Goal: Task Accomplishment & Management: Manage account settings

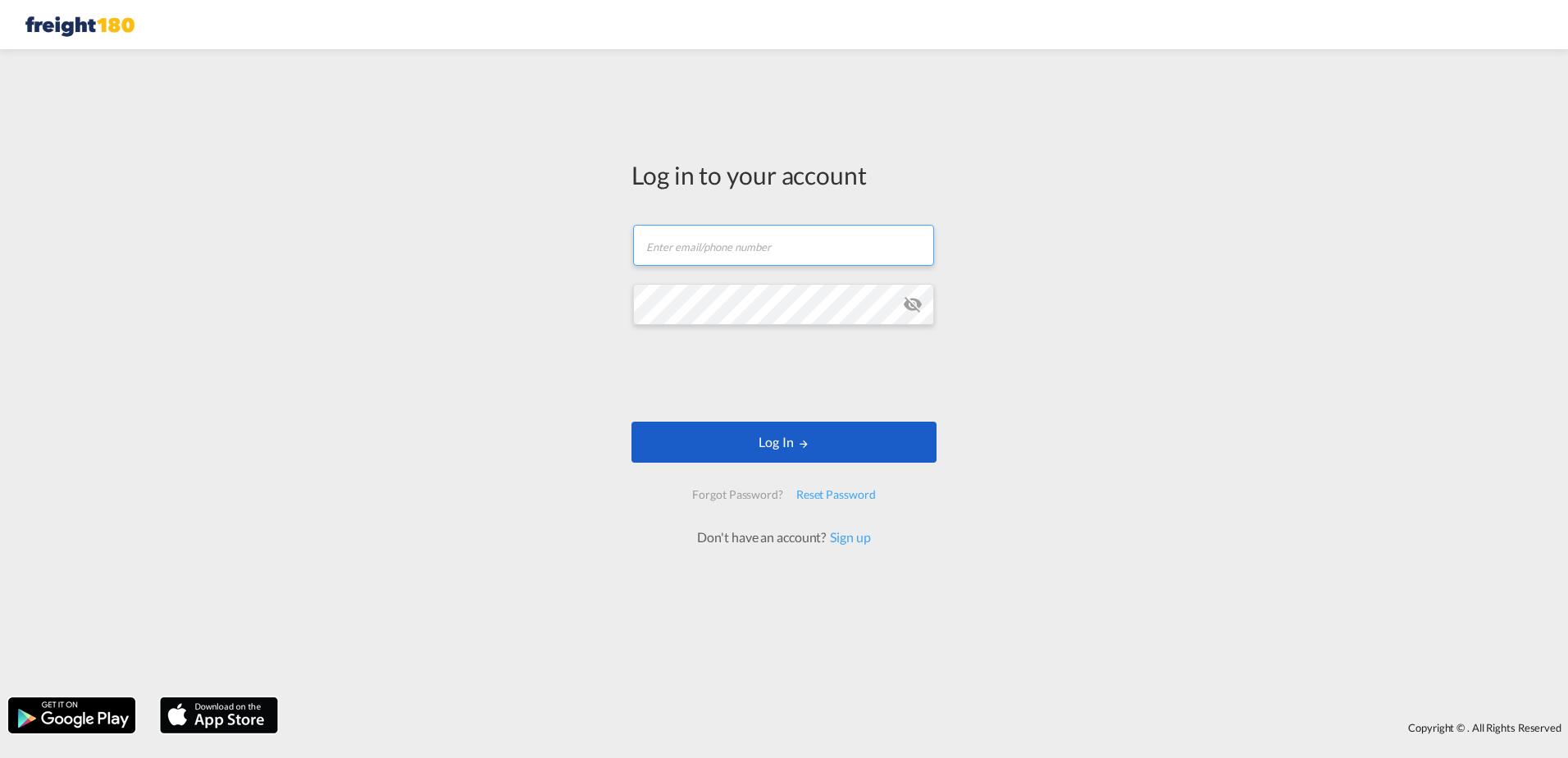
type input "info@freight180.com"
click at [776, 439] on button "Log In" at bounding box center [784, 442] width 305 height 41
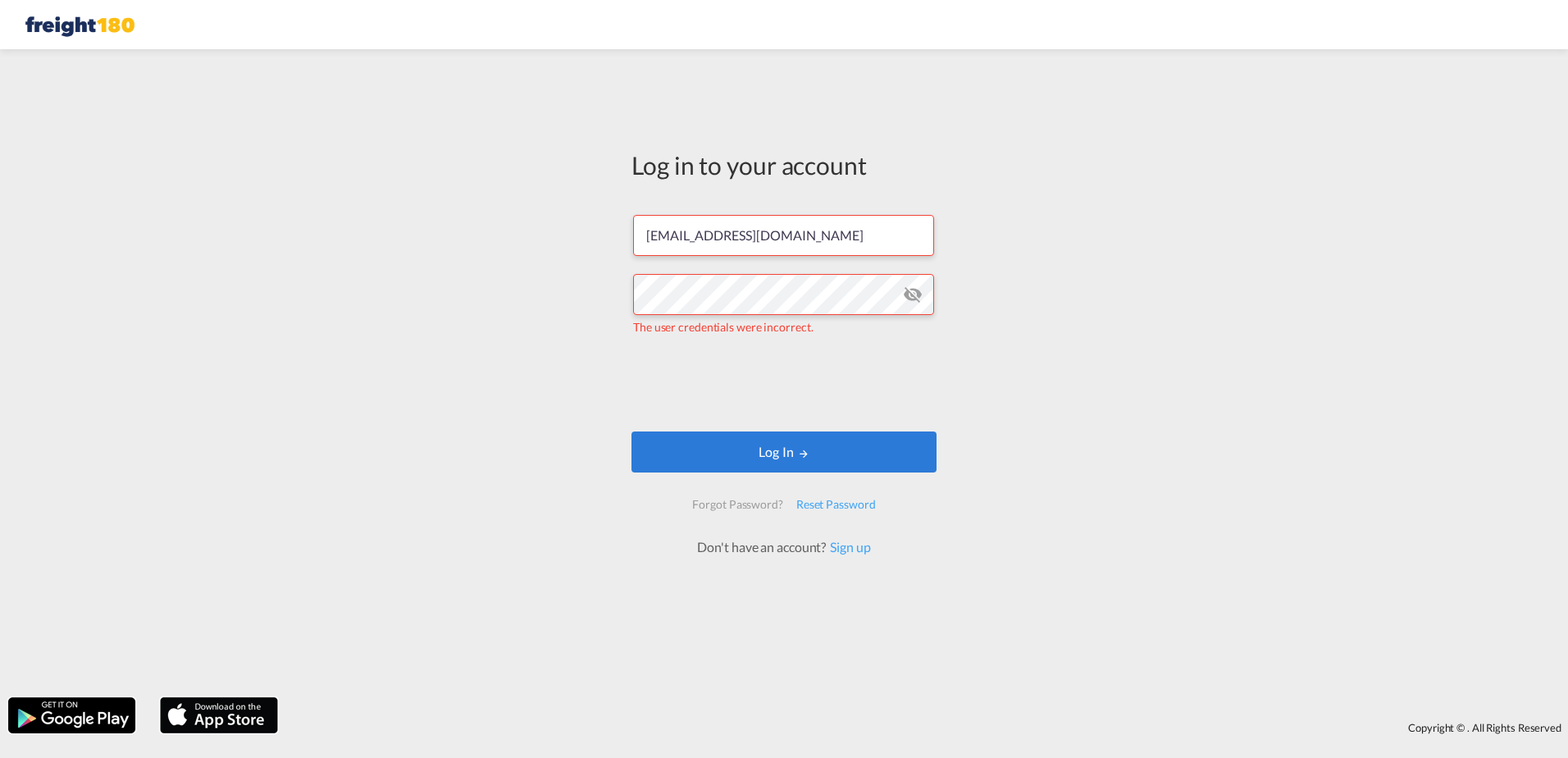
click at [910, 290] on md-icon "icon-eye-off" at bounding box center [913, 294] width 19 height 19
click at [564, 292] on div "Log in to your account info@freight180.com The user credentials were incorrect.…" at bounding box center [784, 374] width 1568 height 632
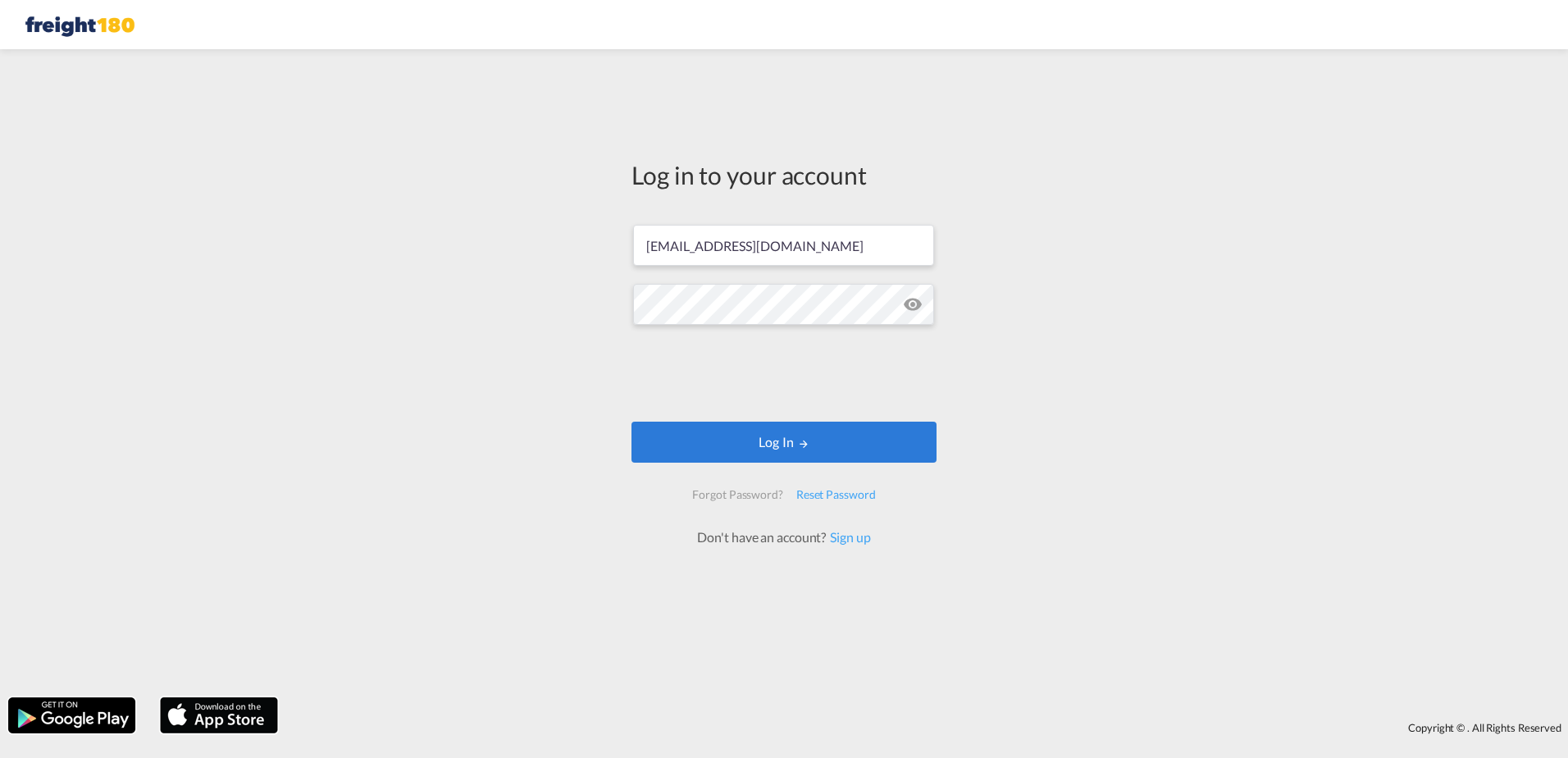
click at [1008, 333] on div "Log in to your account info@freight180.com Log In Forgot Password? Reset Passwo…" at bounding box center [784, 374] width 1568 height 632
click at [759, 439] on button "Log In" at bounding box center [784, 442] width 305 height 41
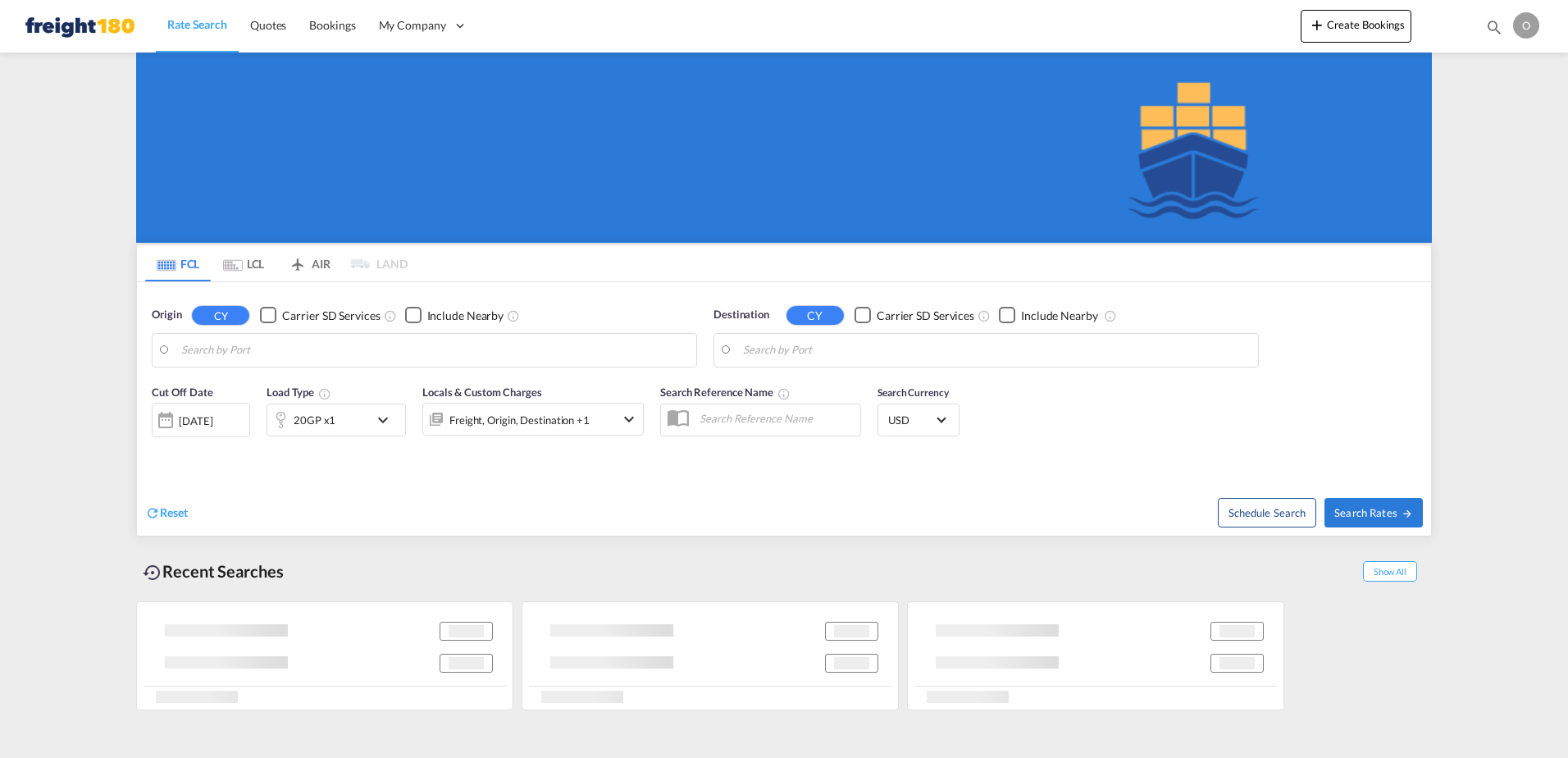
type input "Port Everglades, FL, USPEF"
type input "Manzanillo, PAMIT"
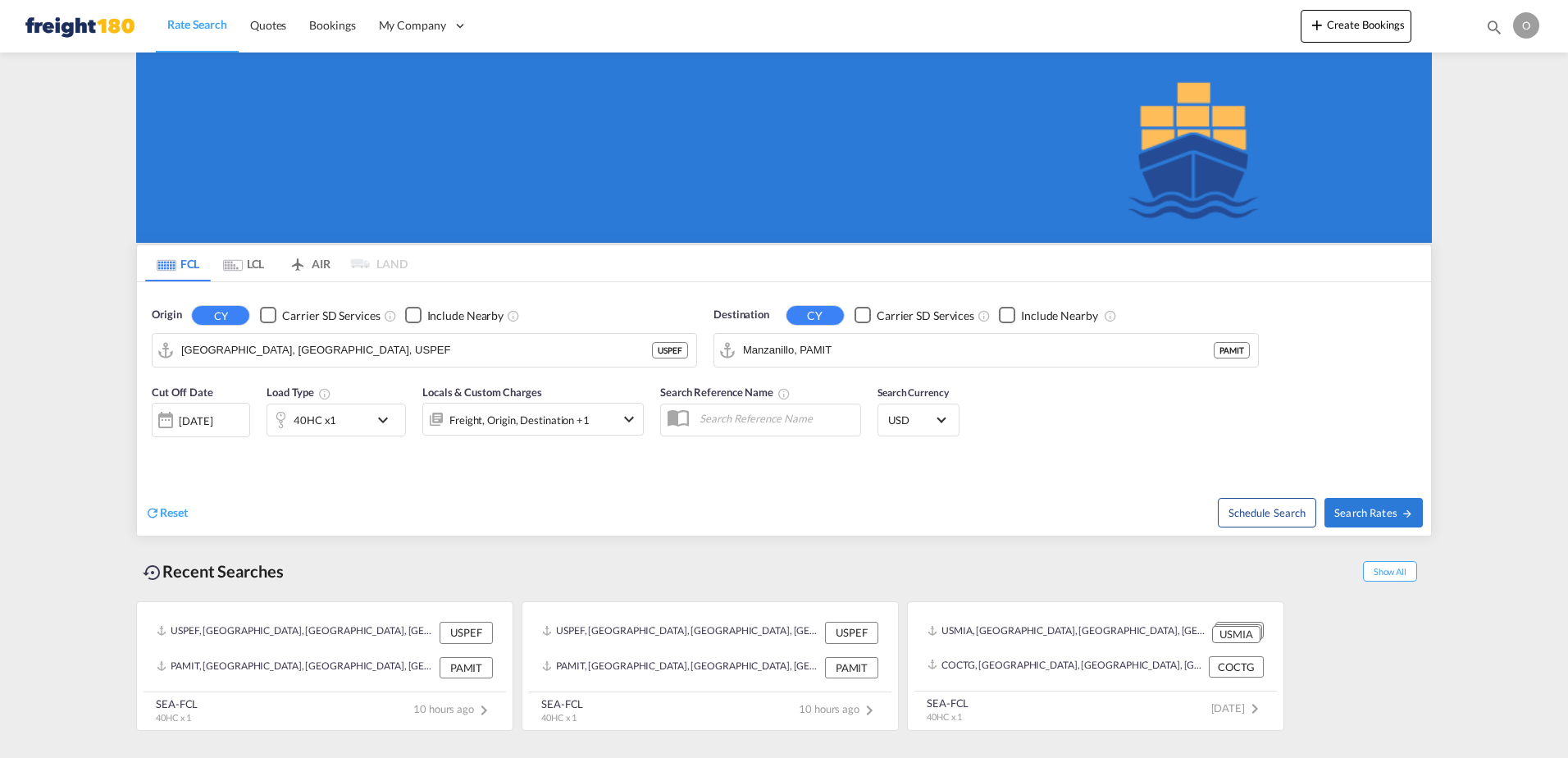
click at [1522, 22] on div "O" at bounding box center [1526, 25] width 26 height 26
click at [1502, 125] on button "Logout" at bounding box center [1507, 125] width 107 height 32
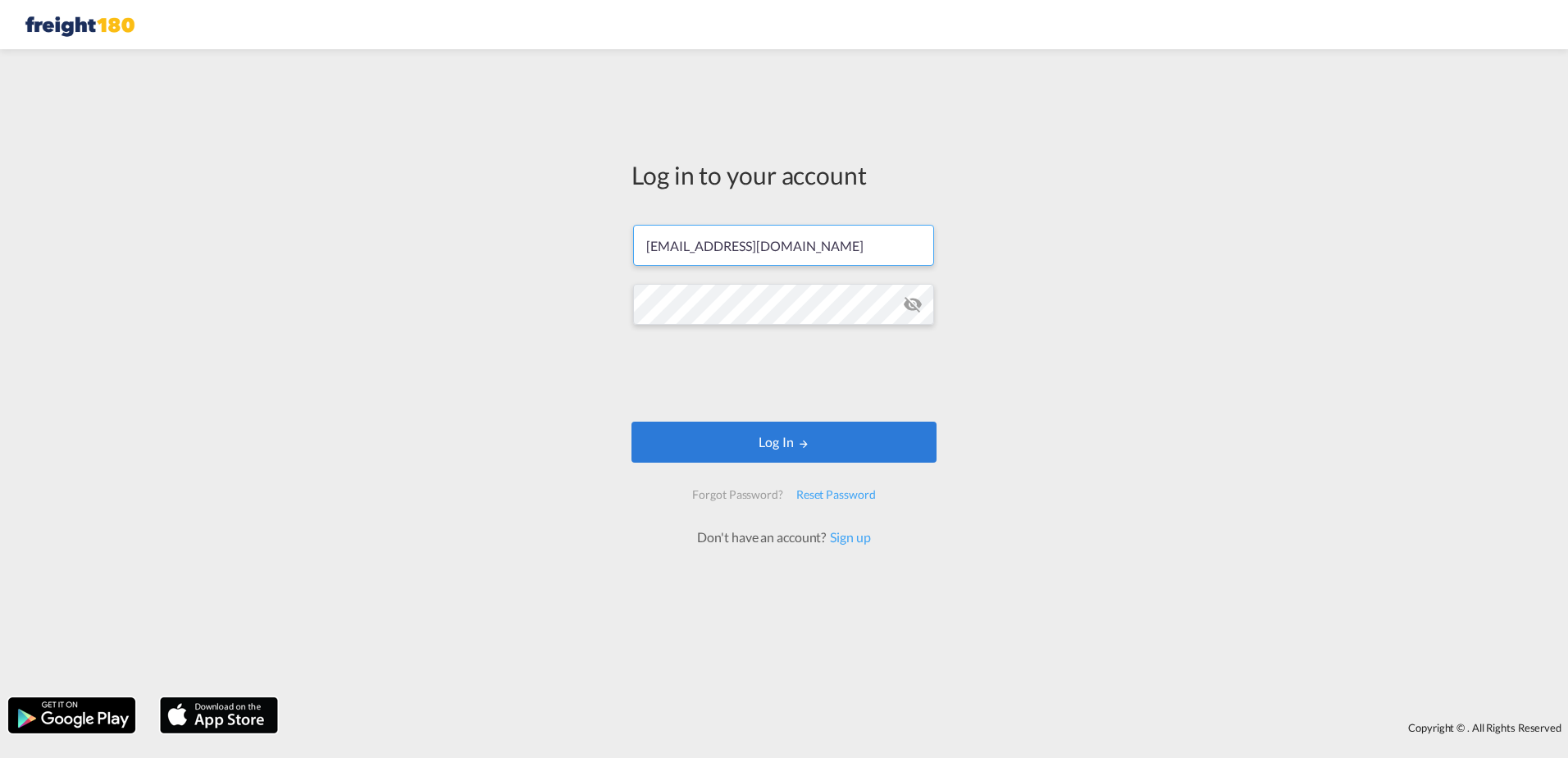
drag, startPoint x: 670, startPoint y: 271, endPoint x: 566, endPoint y: 277, distance: 104.2
click at [566, 277] on div "Log in to your account info@freight180.com Log In Forgot Password? Reset Passwo…" at bounding box center [784, 374] width 1568 height 632
type input "[EMAIL_ADDRESS][DOMAIN_NAME]"
click at [910, 305] on md-icon "icon-eye-off" at bounding box center [913, 304] width 19 height 19
click at [753, 436] on button "Log In" at bounding box center [784, 442] width 305 height 41
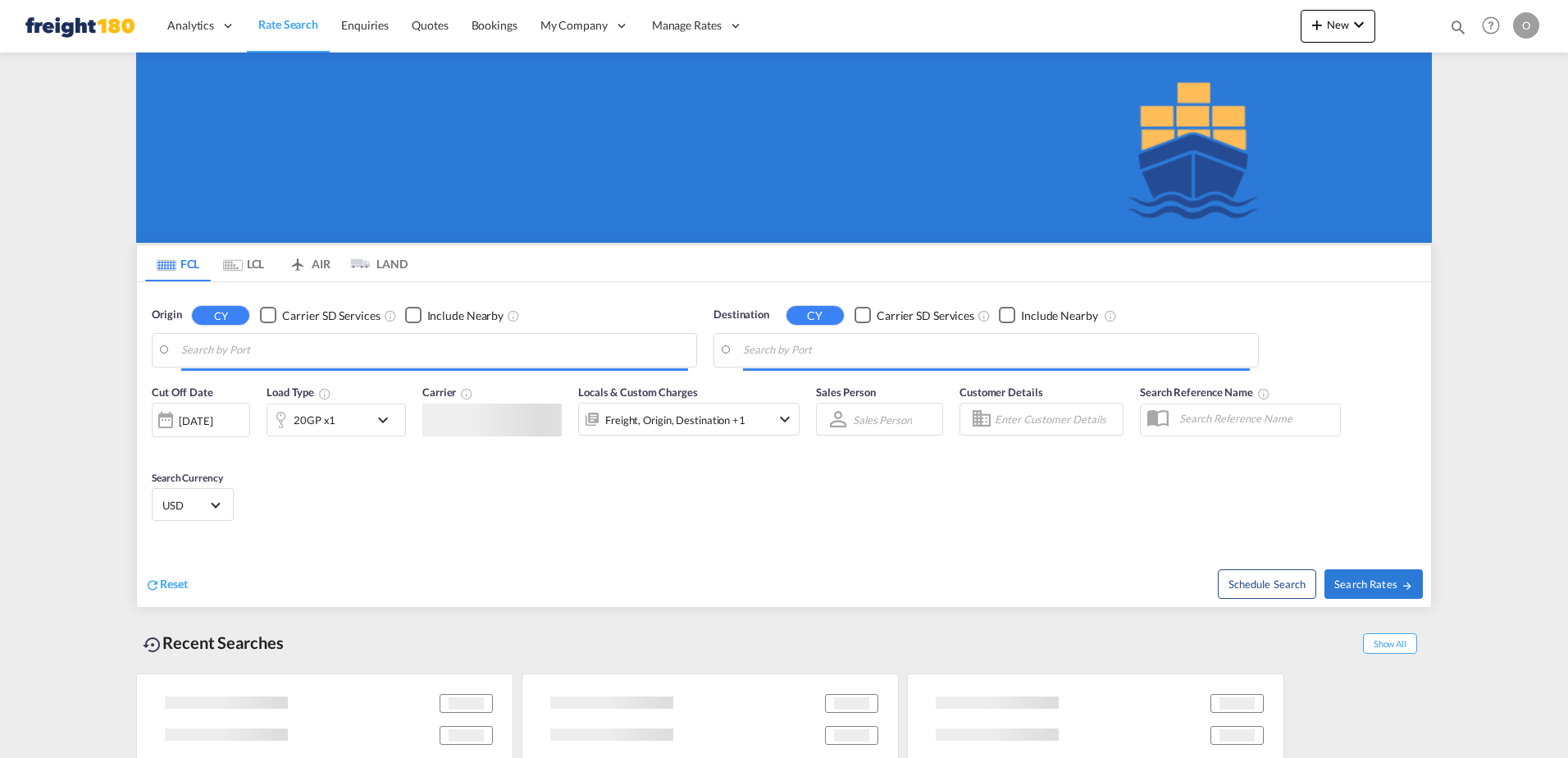
type input "Port Everglades, FL, USPEF"
type input "Manzanillo, PAMIT"
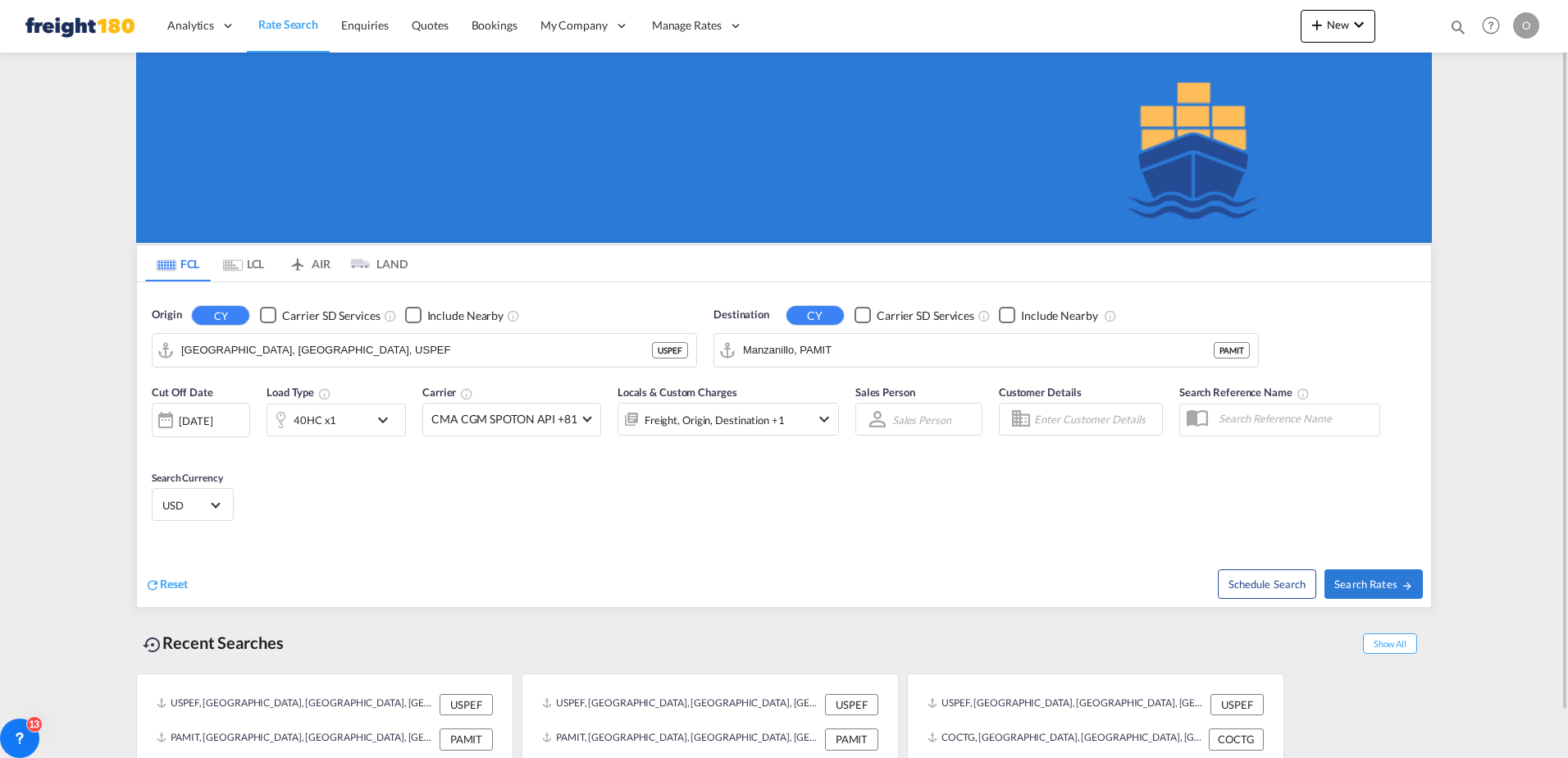
click at [1508, 485] on md-content "Analytics Reports Dashboard Rate Search Enquiries Quotes Bookings" at bounding box center [784, 379] width 1568 height 758
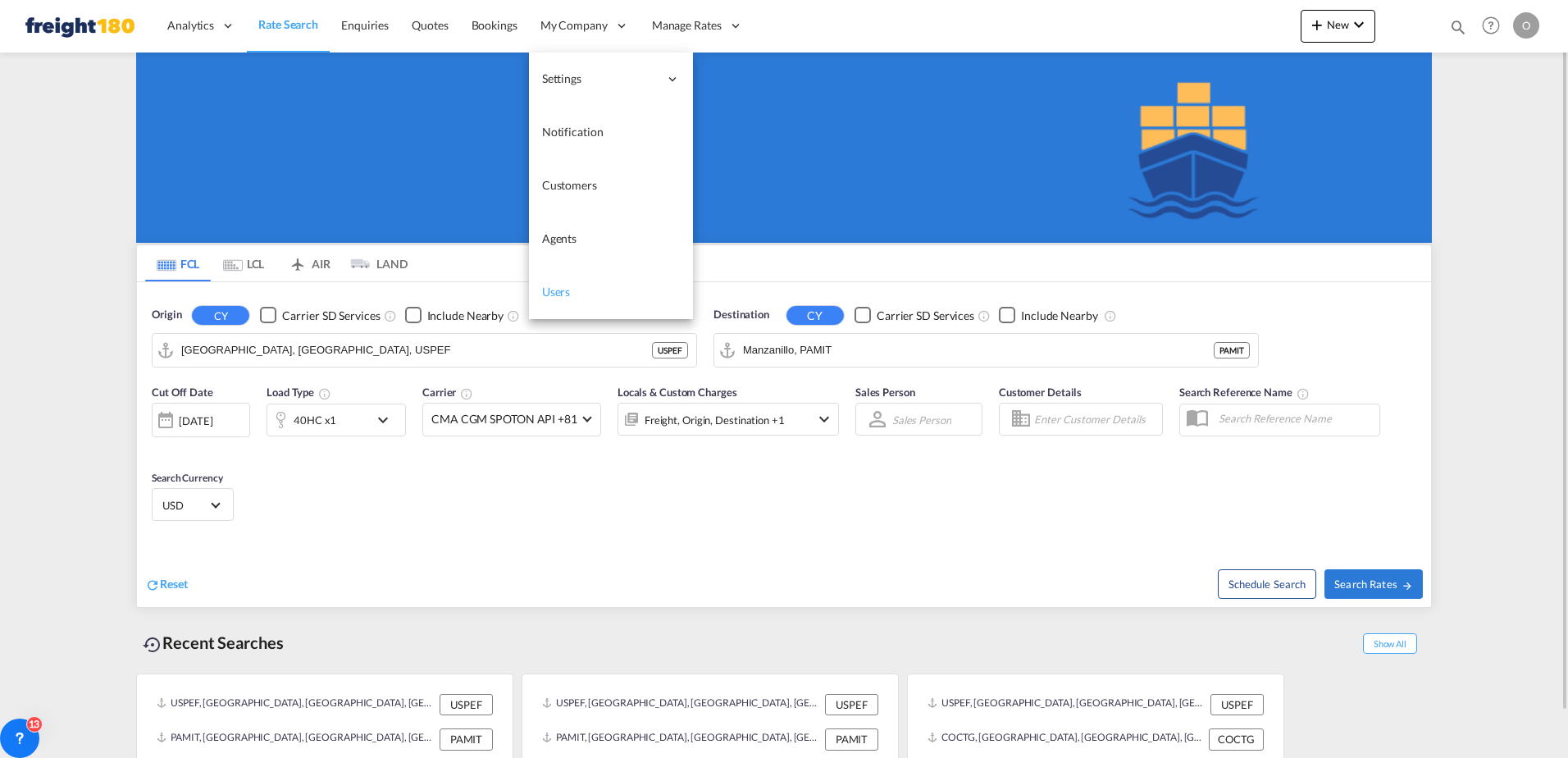
click at [555, 288] on span "Users" at bounding box center [556, 291] width 29 height 14
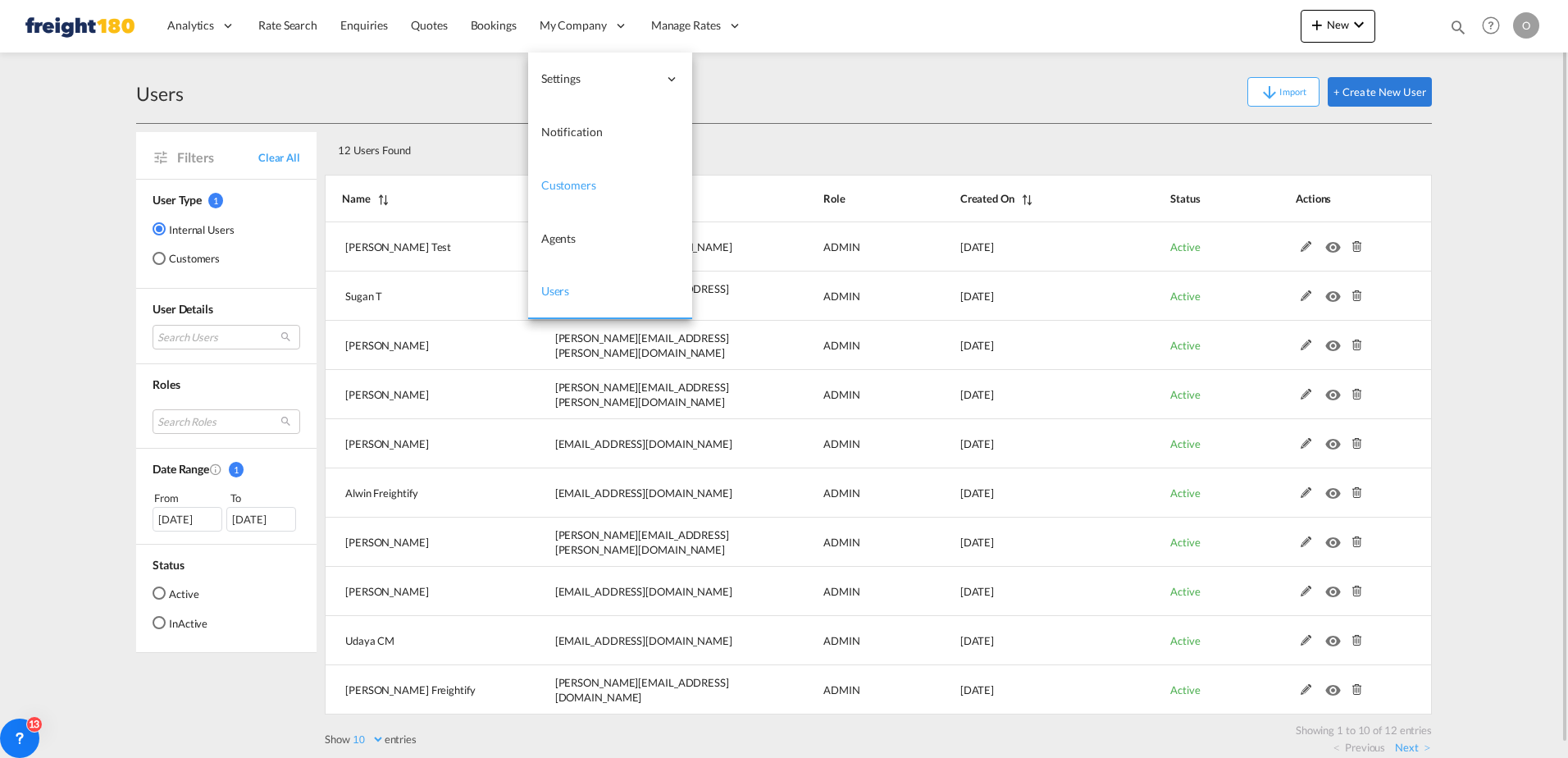
click at [576, 185] on span "Customers" at bounding box center [568, 185] width 55 height 14
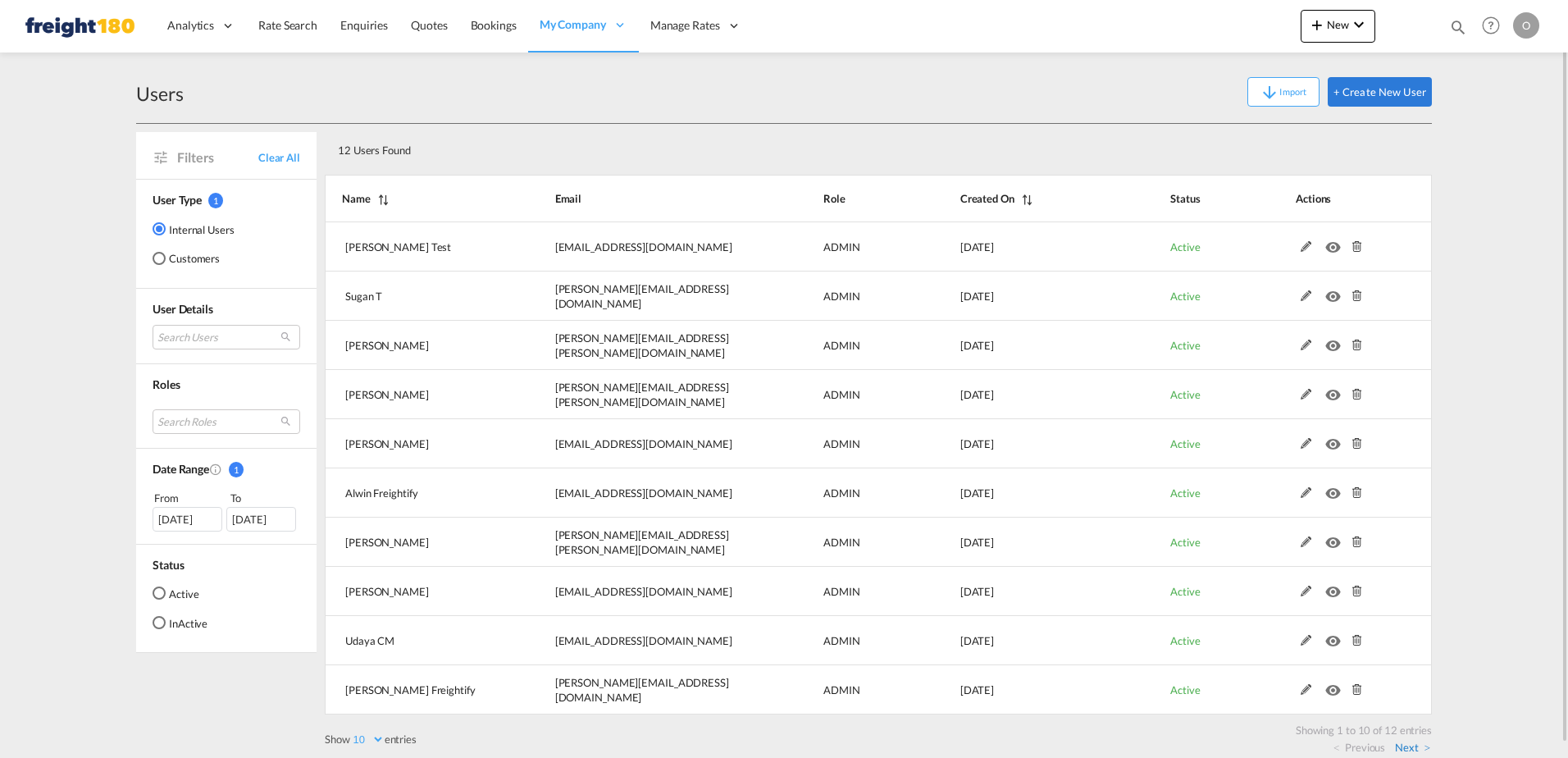
click at [1409, 744] on link "Next" at bounding box center [1412, 747] width 35 height 15
click at [158, 260] on div "Customers" at bounding box center [158, 258] width 13 height 13
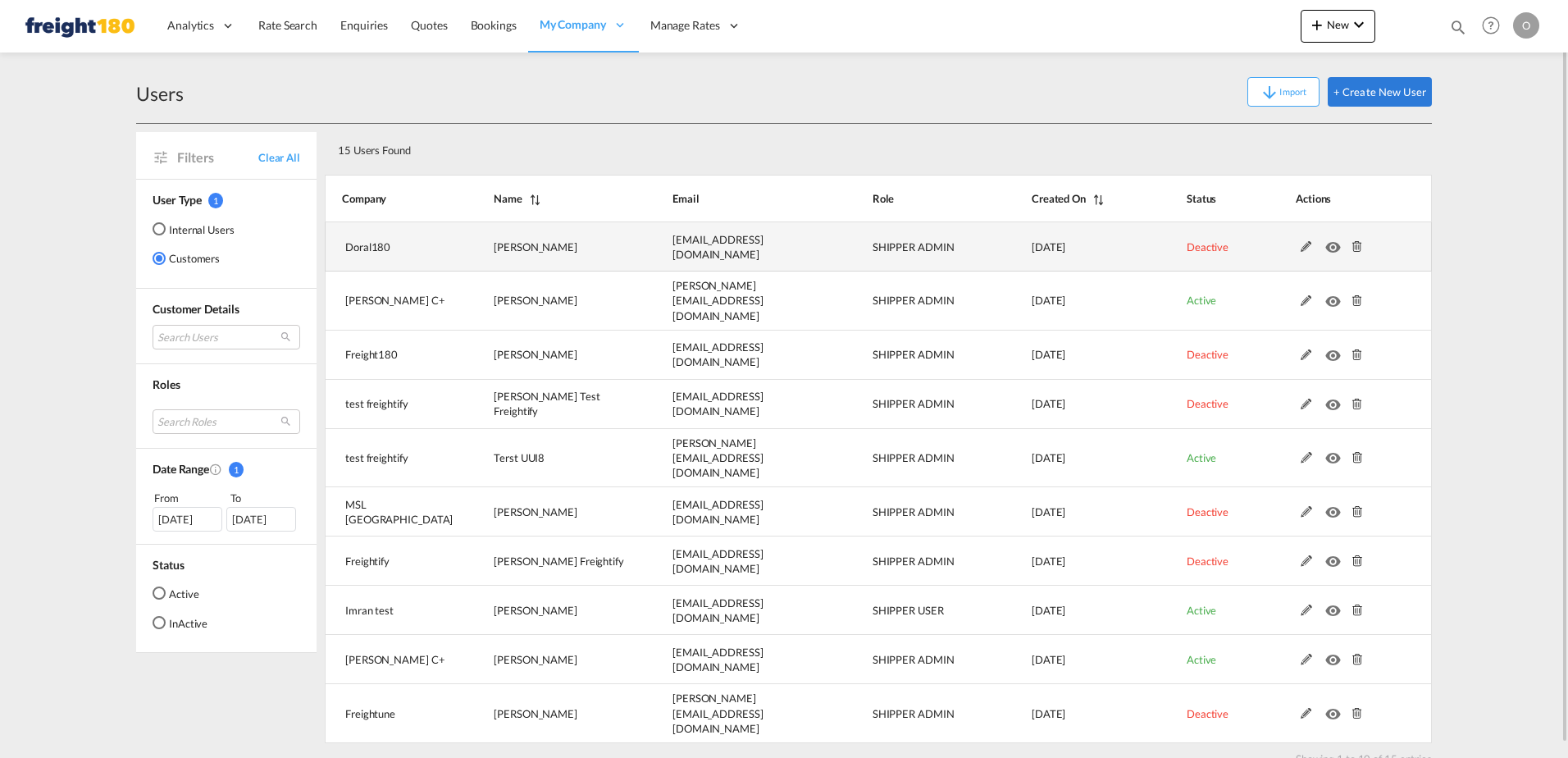
click at [1205, 245] on span "Deactive" at bounding box center [1208, 247] width 42 height 13
click at [1199, 242] on span "Deactive" at bounding box center [1208, 247] width 42 height 13
click at [1306, 243] on md-icon at bounding box center [1306, 246] width 21 height 11
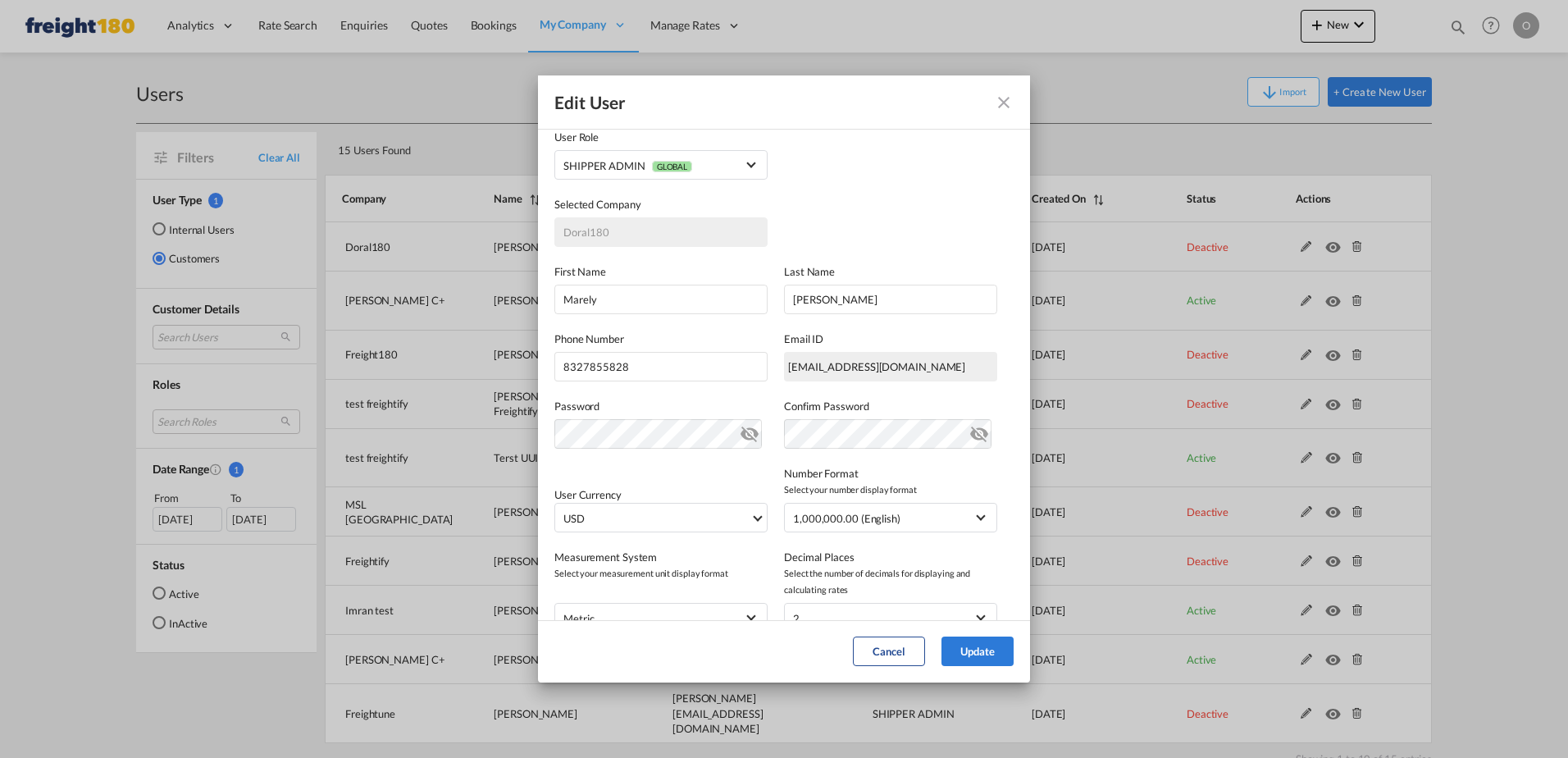
scroll to position [179, 0]
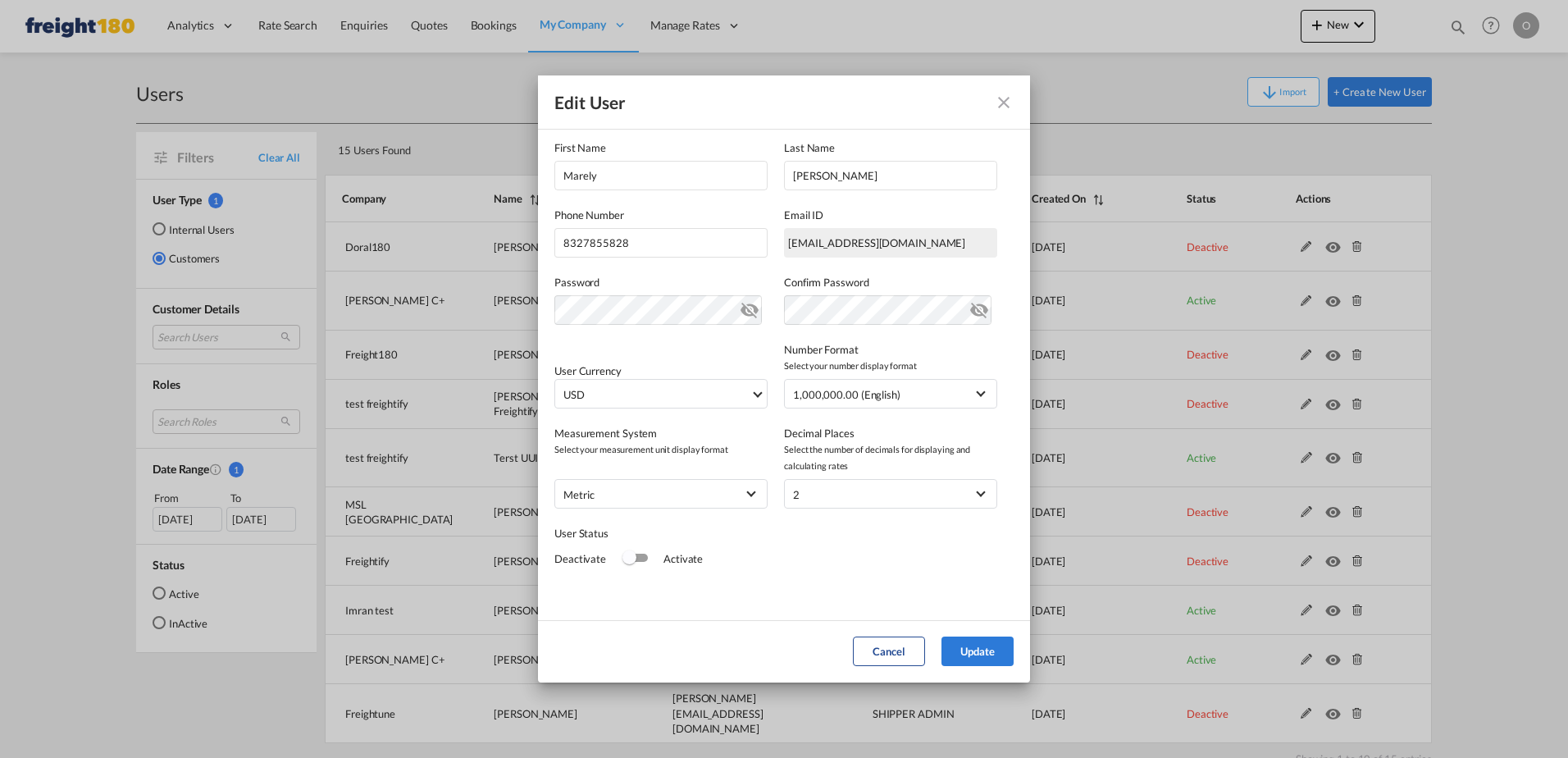
click at [637, 566] on div "Switch 1" at bounding box center [634, 558] width 24 height 19
click at [972, 645] on button "Update" at bounding box center [977, 651] width 72 height 30
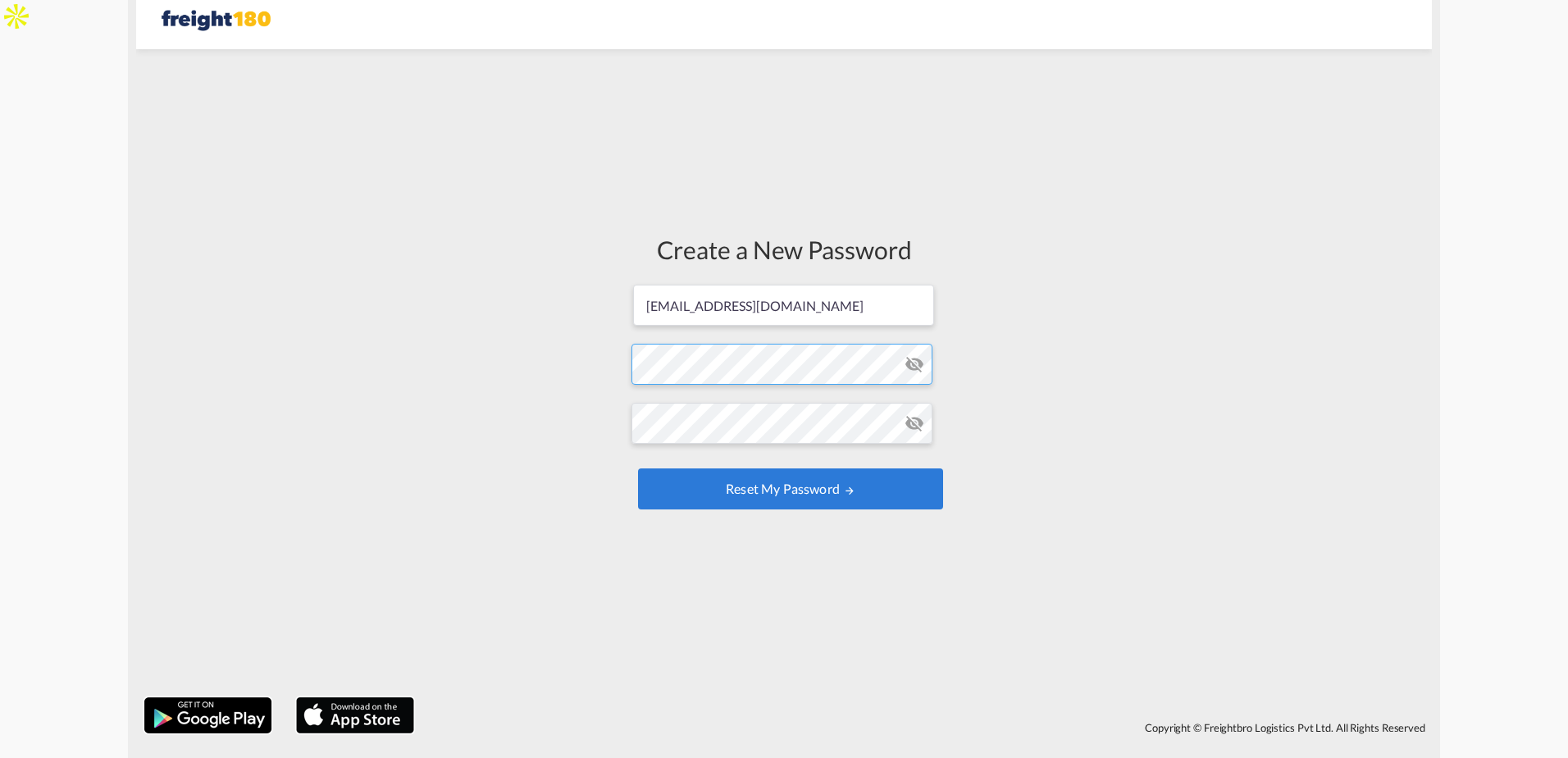
click at [680, 366] on form "[EMAIL_ADDRESS][DOMAIN_NAME] Password must contain the following: A special cha…" at bounding box center [784, 398] width 305 height 231
click at [952, 457] on div "Create a New Password [EMAIL_ADDRESS][DOMAIN_NAME] Password must contain the fo…" at bounding box center [784, 374] width 1296 height 632
drag, startPoint x: 1029, startPoint y: 436, endPoint x: 1010, endPoint y: 441, distance: 19.6
click at [1029, 436] on div "Create a New Password [EMAIL_ADDRESS][DOMAIN_NAME] Password must contain the fo…" at bounding box center [784, 374] width 1296 height 632
click at [787, 485] on button "Reset my password" at bounding box center [790, 488] width 305 height 41
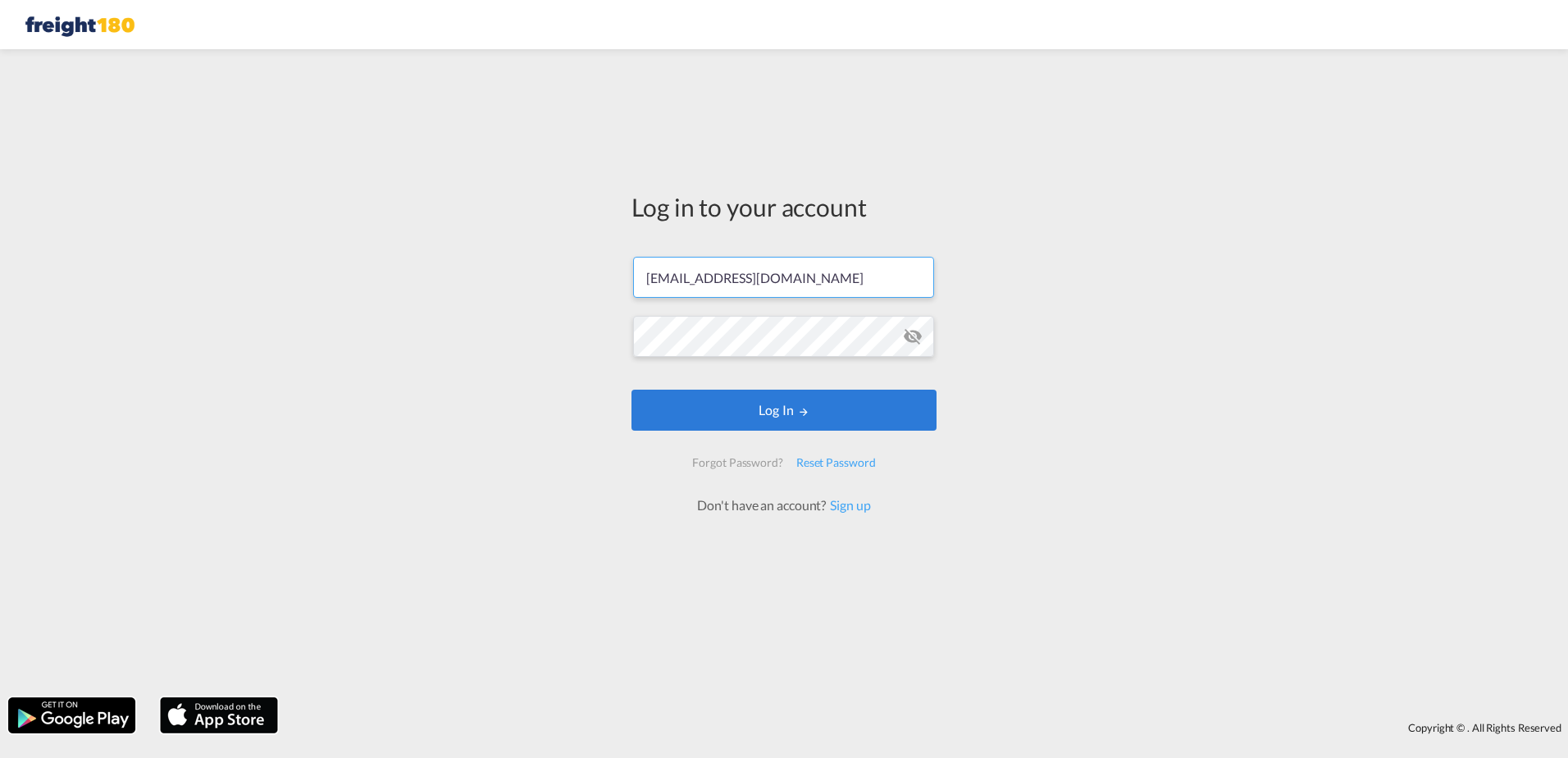
type input "[EMAIL_ADDRESS][DOMAIN_NAME]"
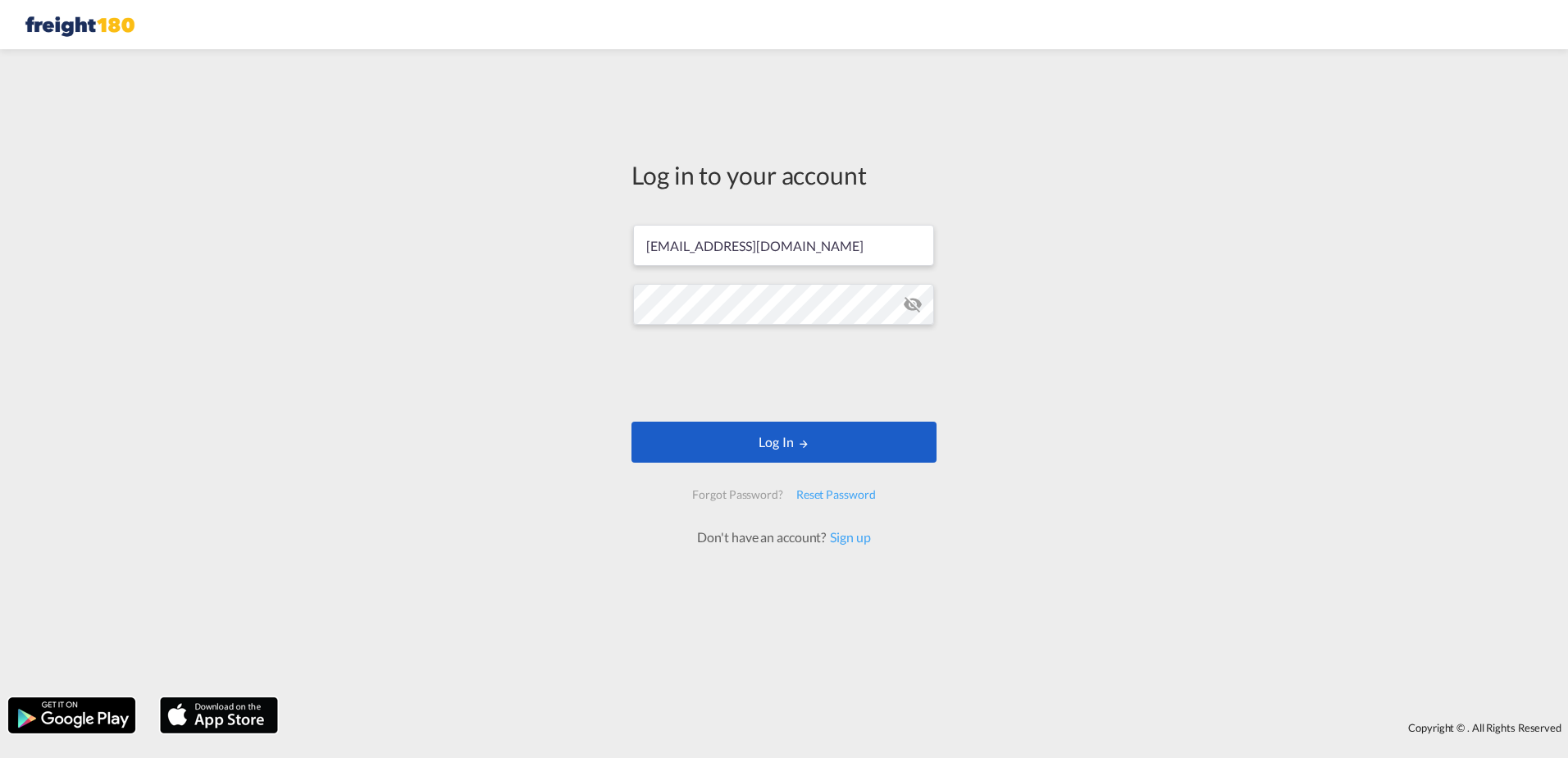
click at [761, 439] on button "Log In" at bounding box center [784, 442] width 305 height 41
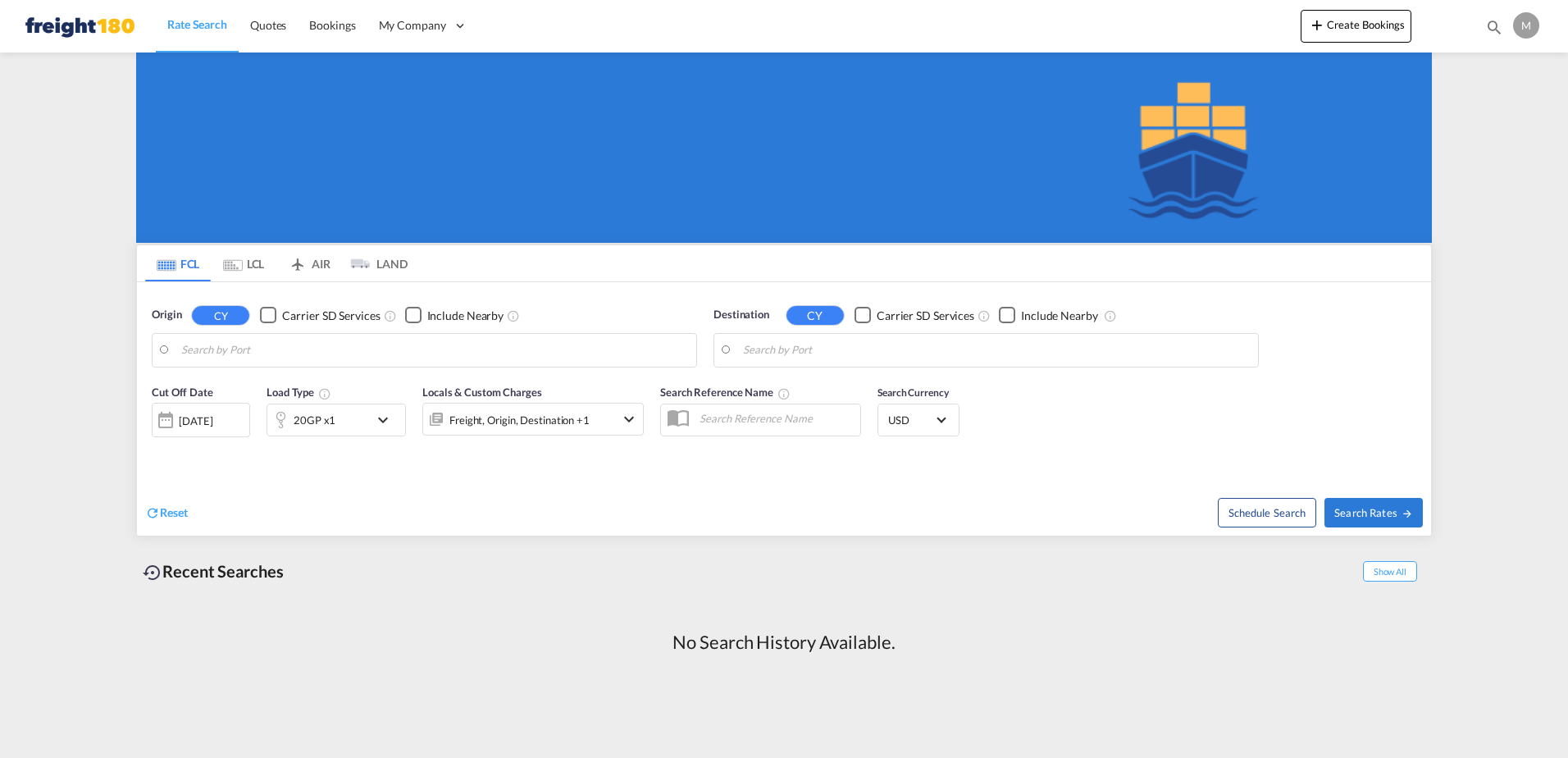
click at [390, 262] on md-tab-item "LAND" at bounding box center [374, 263] width 66 height 36
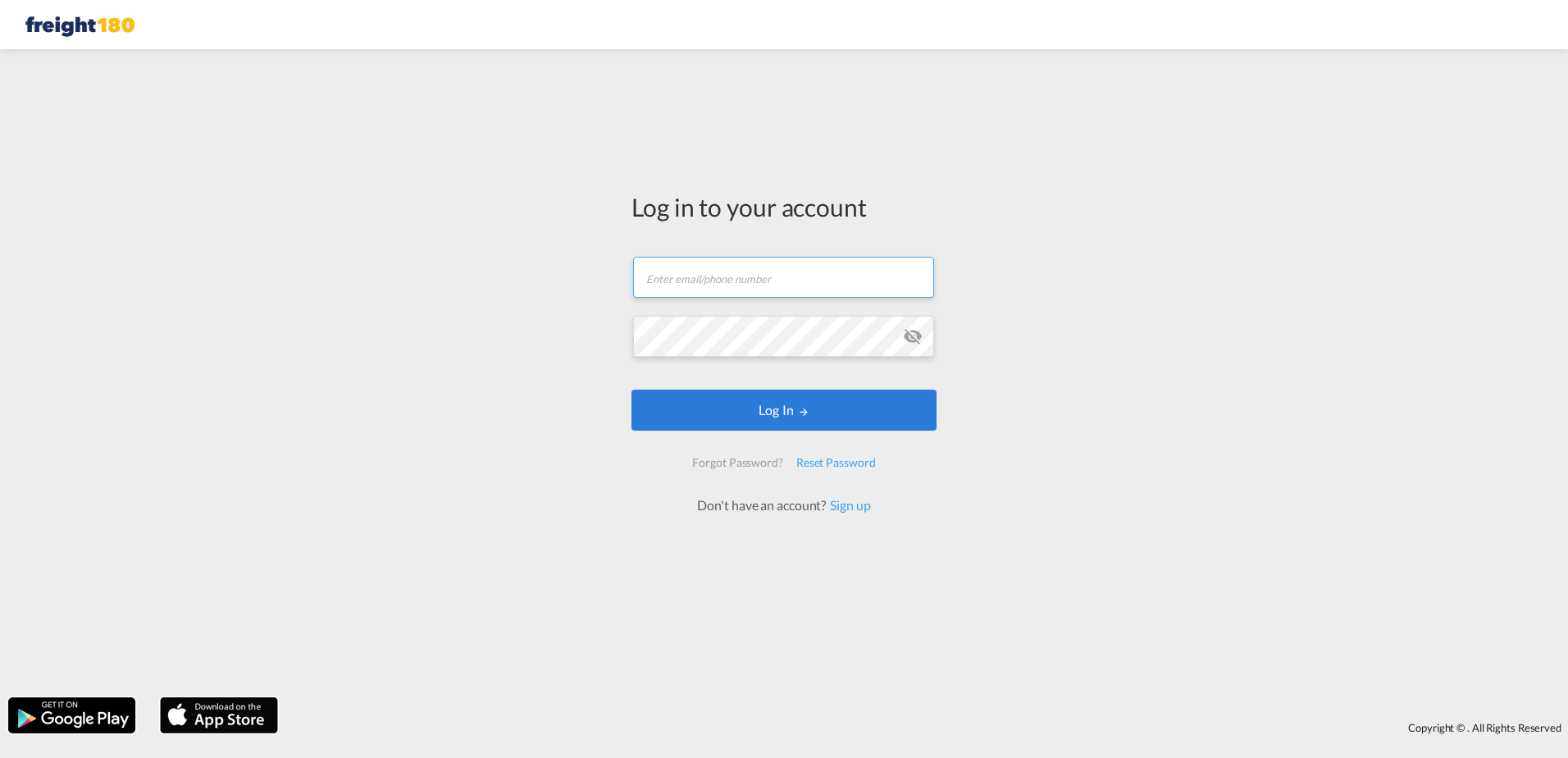
type input "[EMAIL_ADDRESS][DOMAIN_NAME]"
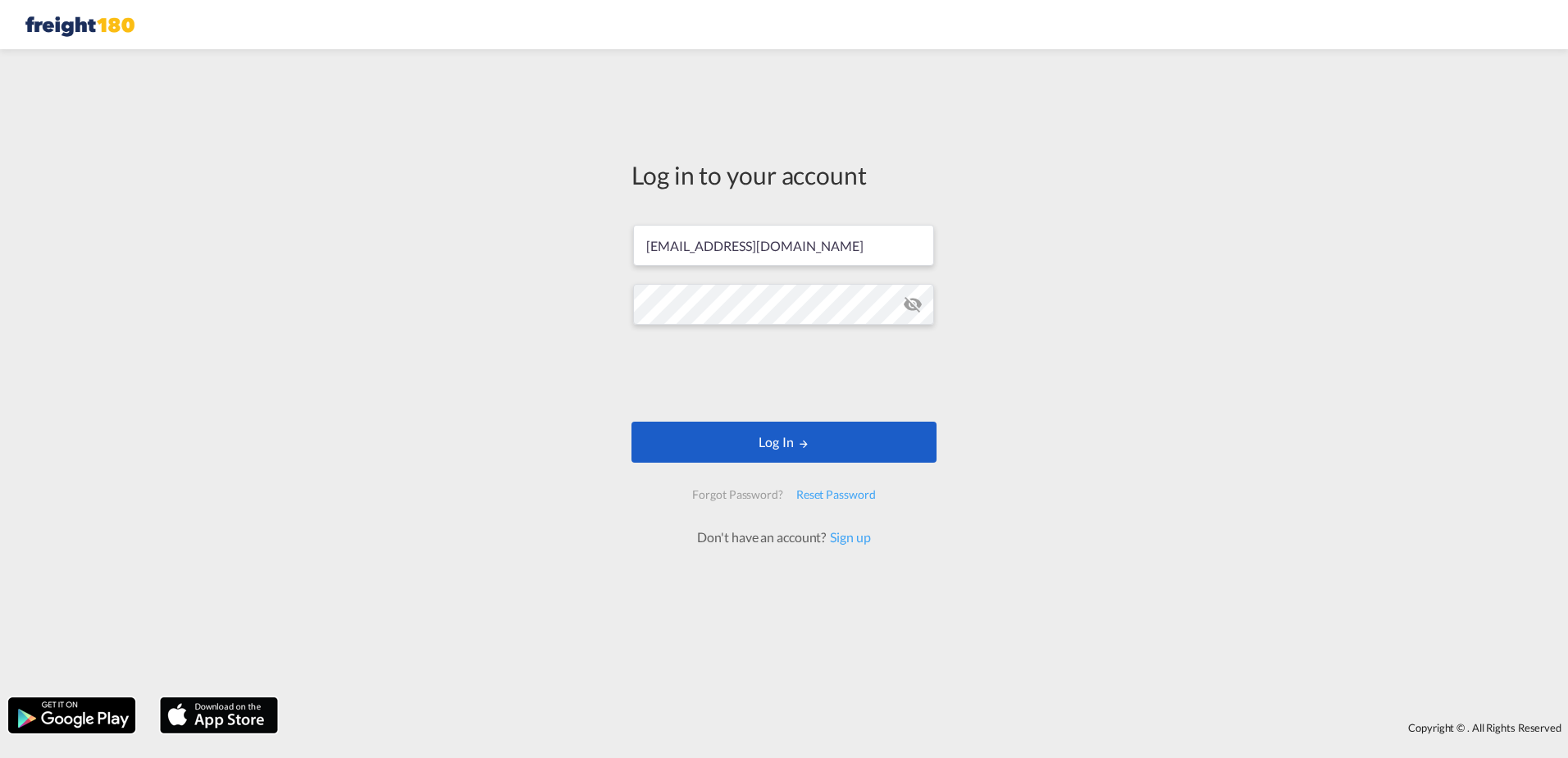
click at [753, 439] on button "Log In" at bounding box center [784, 442] width 305 height 41
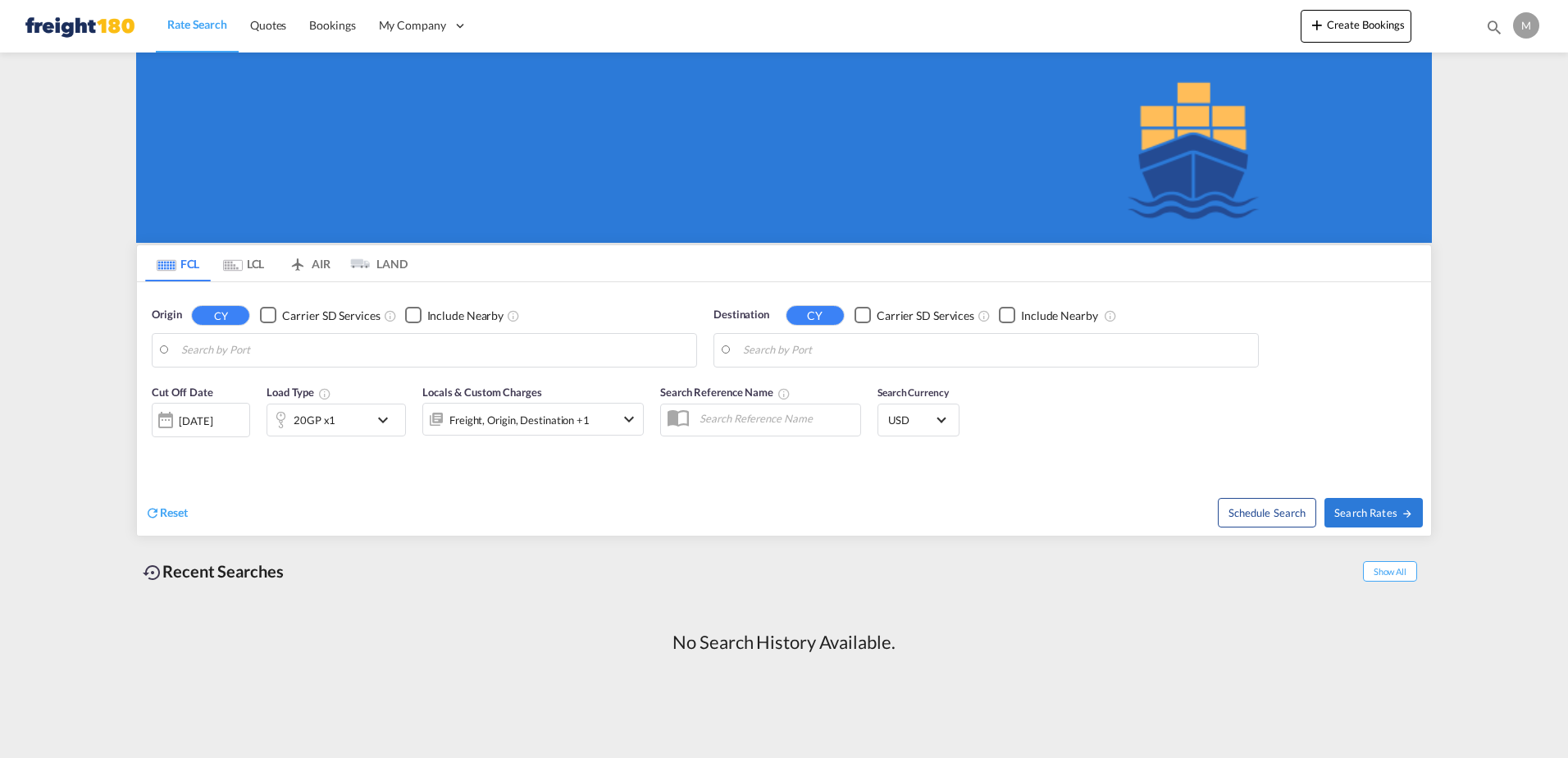
click at [382, 263] on md-tab-item "LAND" at bounding box center [374, 263] width 66 height 36
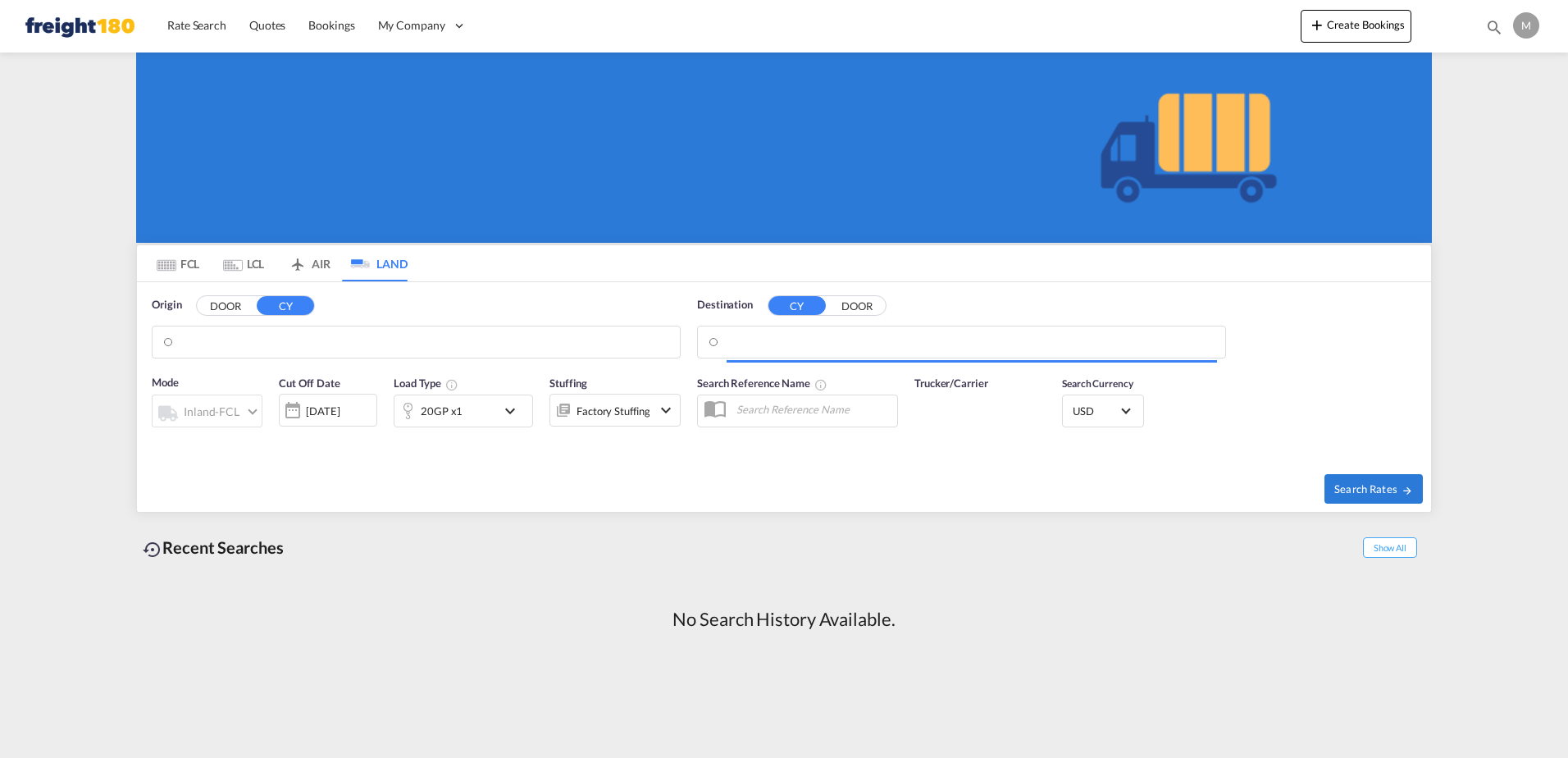
type input "[EMAIL_ADDRESS][DOMAIN_NAME]"
